Goal: Check status

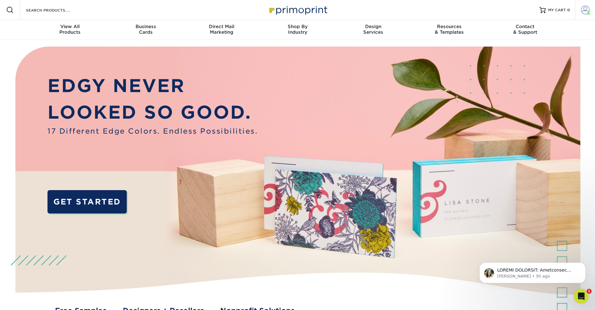
click at [584, 14] on span at bounding box center [585, 10] width 9 height 9
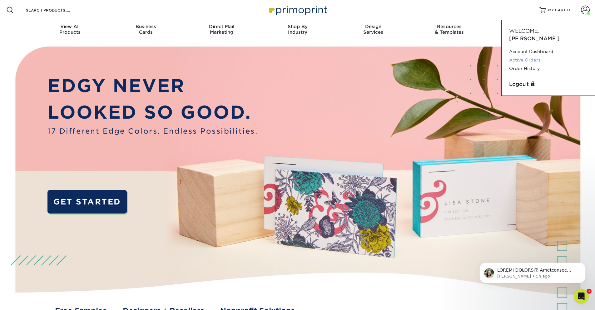
click at [529, 56] on link "Active Orders" at bounding box center [548, 60] width 78 height 8
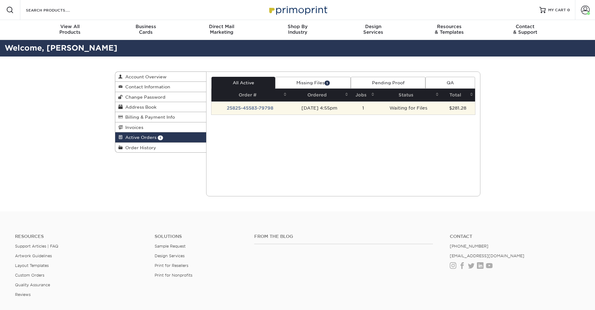
click at [259, 108] on td "25825-45583-79798" at bounding box center [249, 107] width 77 height 13
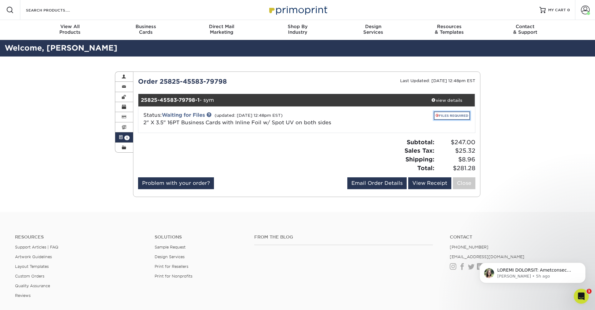
click at [440, 116] on link "FILES REQUIRED" at bounding box center [452, 115] width 36 height 8
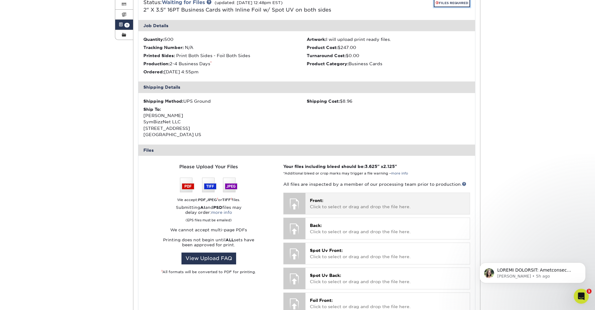
scroll to position [150, 0]
